Goal: Task Accomplishment & Management: Complete application form

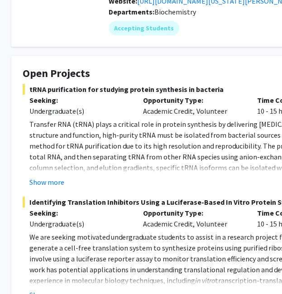
scroll to position [120, 5]
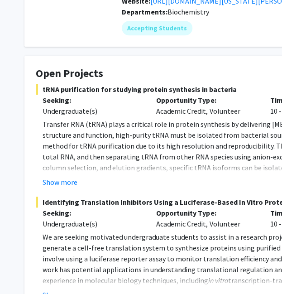
click at [67, 177] on button "Show more" at bounding box center [60, 182] width 35 height 11
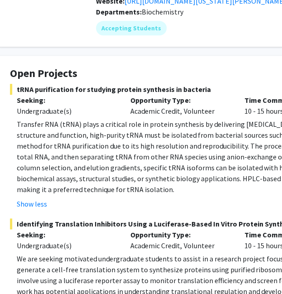
scroll to position [120, 34]
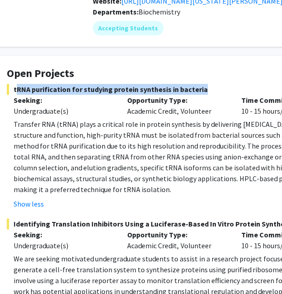
drag, startPoint x: 198, startPoint y: 78, endPoint x: 13, endPoint y: 82, distance: 185.4
click at [13, 84] on span "tRNA purification for studying protein synthesis in bacteria" at bounding box center [238, 89] width 462 height 11
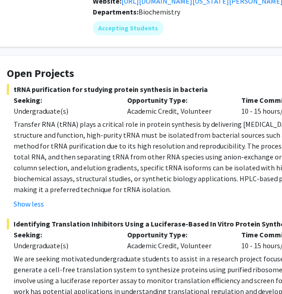
drag, startPoint x: 14, startPoint y: 78, endPoint x: 198, endPoint y: 74, distance: 184.1
click at [198, 84] on span "tRNA purification for studying protein synthesis in bacteria" at bounding box center [238, 89] width 462 height 11
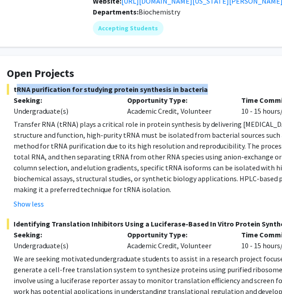
copy span "tRNA purification for studying protein synthesis in bacteri"
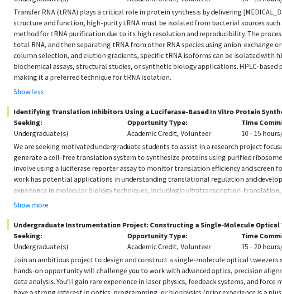
scroll to position [150, 34]
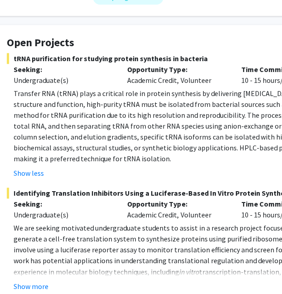
click at [13, 38] on h4 "Open Projects" at bounding box center [238, 42] width 462 height 13
drag, startPoint x: 11, startPoint y: 49, endPoint x: 69, endPoint y: 44, distance: 58.2
click at [69, 53] on span "tRNA purification for studying protein synthesis in bacteria" at bounding box center [238, 58] width 462 height 11
copy span "tRNA purification"
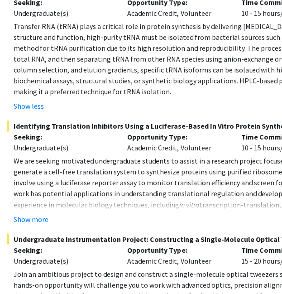
click at [101, 191] on span ". Students will help generate a cell-free translation system to synthesize prot…" at bounding box center [240, 182] width 453 height 53
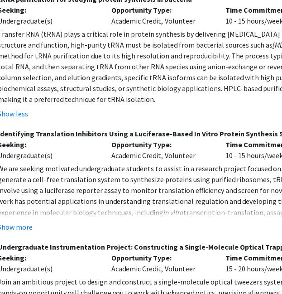
scroll to position [210, 0]
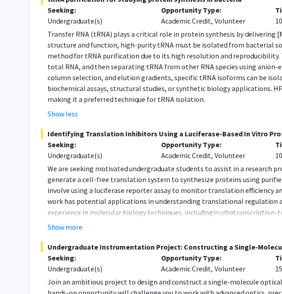
click at [183, 173] on p "We are seeking motivated undergraduate students to assist in a research project…" at bounding box center [276, 201] width 456 height 76
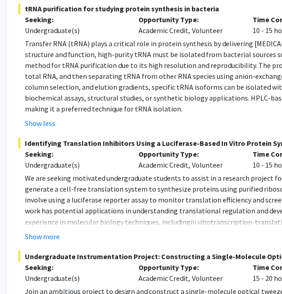
scroll to position [200, 23]
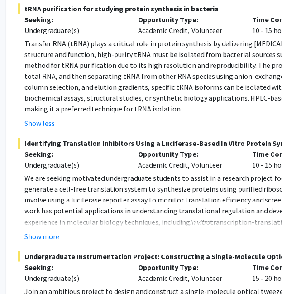
click at [199, 218] on fg-read-more "We are seeking motivated undergraduate students to assist in a research project…" at bounding box center [249, 207] width 462 height 69
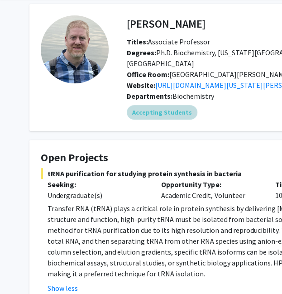
scroll to position [5, 0]
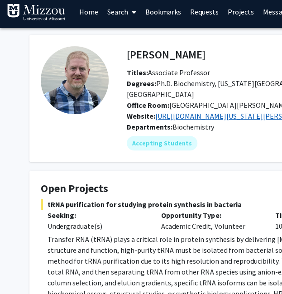
click at [183, 112] on link "https://cafnr.missouri.edu/directory/peter-cornish/" at bounding box center [236, 116] width 162 height 9
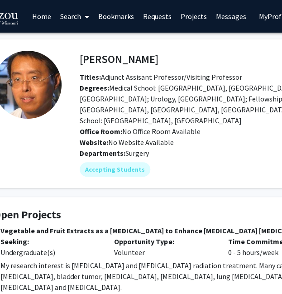
scroll to position [0, 48]
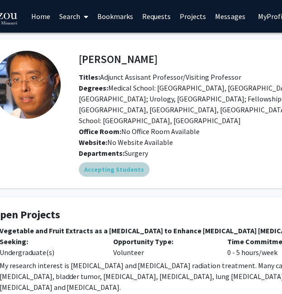
click at [207, 166] on div "Accepting Students" at bounding box center [267, 169] width 380 height 18
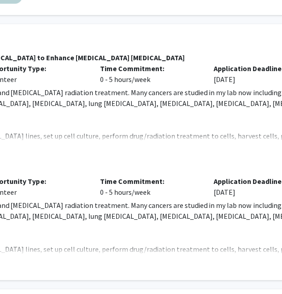
scroll to position [173, 0]
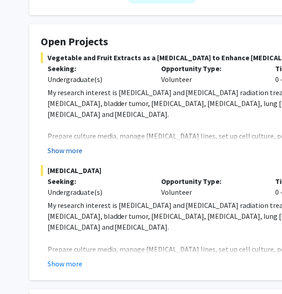
click at [67, 145] on button "Show more" at bounding box center [65, 150] width 35 height 11
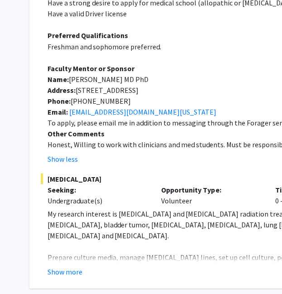
scroll to position [415, 0]
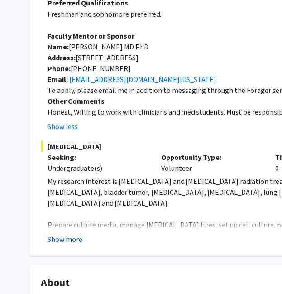
click at [58, 233] on button "Show more" at bounding box center [65, 238] width 35 height 11
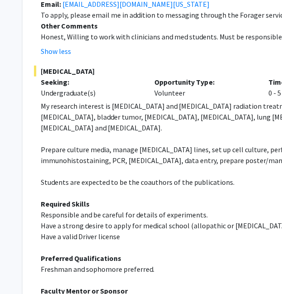
scroll to position [490, 6]
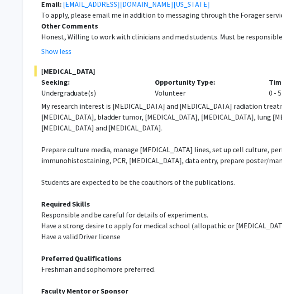
click at [233, 221] on span "Have a strong desire to apply for medical school (allopathic or osteopathic med…" at bounding box center [184, 225] width 287 height 9
copy span "osteopathic"
click at [199, 221] on span "Have a strong desire to apply for medical school (allopathic or osteopathic med…" at bounding box center [184, 225] width 287 height 9
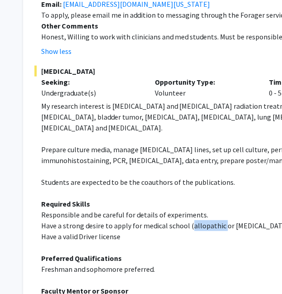
copy span "allopathic"
click at [247, 209] on p "Responsible and be careful for details of experiments." at bounding box center [269, 214] width 456 height 11
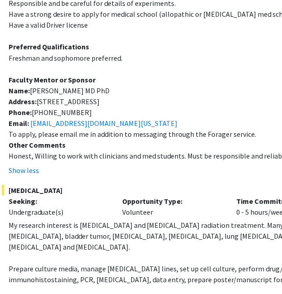
scroll to position [371, 39]
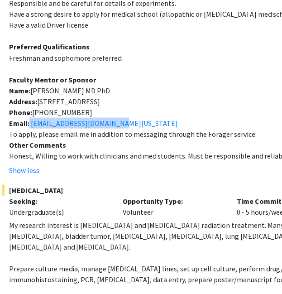
drag, startPoint x: 115, startPoint y: 103, endPoint x: 29, endPoint y: 104, distance: 86.1
click at [29, 117] on p "Email: fangy@health.missouri.edu" at bounding box center [237, 122] width 456 height 11
click at [123, 117] on p "Email: fangy@health.missouri.edu" at bounding box center [237, 122] width 456 height 11
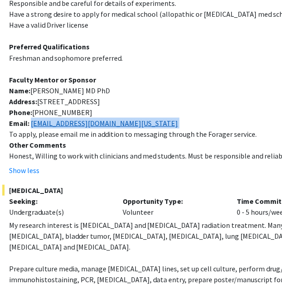
drag, startPoint x: 123, startPoint y: 99, endPoint x: 32, endPoint y: 102, distance: 91.1
click at [32, 117] on p "Email: fangy@health.missouri.edu" at bounding box center [237, 122] width 456 height 11
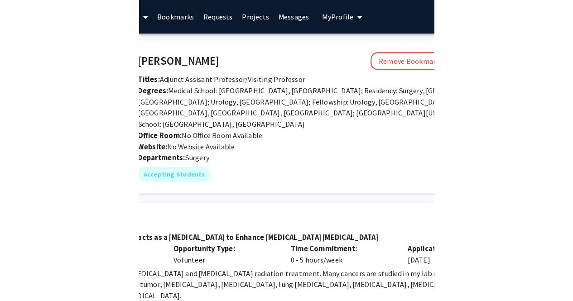
scroll to position [0, 0]
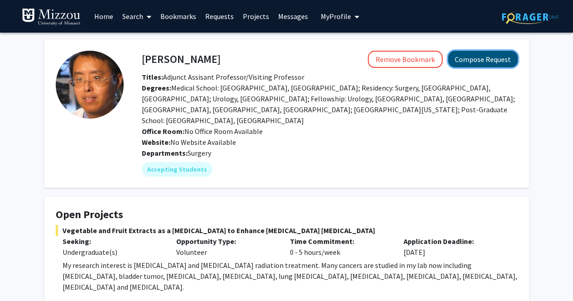
click at [476, 53] on button "Compose Request" at bounding box center [483, 59] width 70 height 17
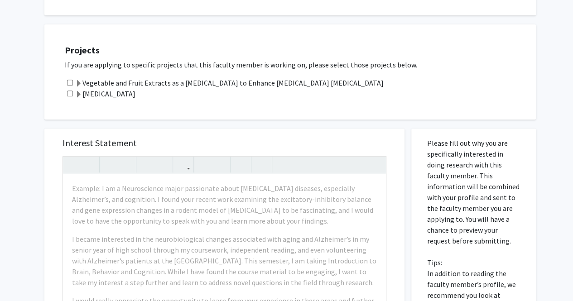
scroll to position [180, 0]
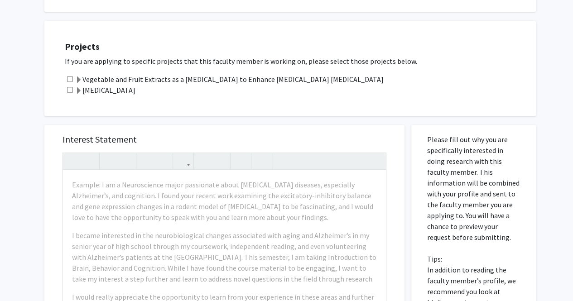
click at [73, 82] on div "Vegetable and Fruit Extracts as a Radiosensitizer to Enhance Cancer Radiation T…" at bounding box center [296, 79] width 462 height 11
click at [72, 81] on input "checkbox" at bounding box center [70, 79] width 6 height 6
checkbox input "true"
click at [70, 89] on input "checkbox" at bounding box center [70, 90] width 6 height 6
checkbox input "true"
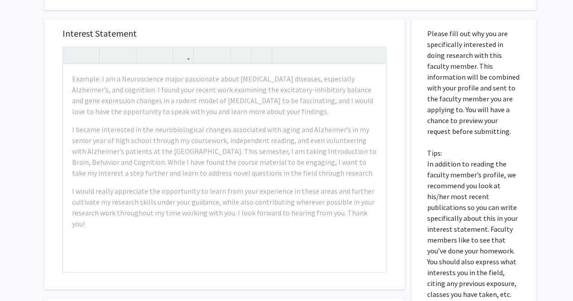
scroll to position [301, 0]
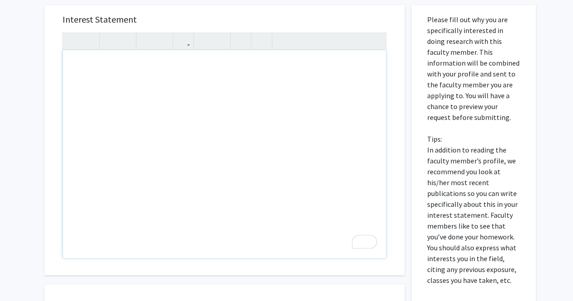
click at [162, 115] on div "To enrich screen reader interactions, please activate Accessibility in Grammarl…" at bounding box center [224, 154] width 323 height 208
paste div "To enrich screen reader interactions, please activate Accessibility in Grammarl…"
type textarea "<p>Dear Dr. Fang </p> <p>I am currently in my sophomore year of college while p…"
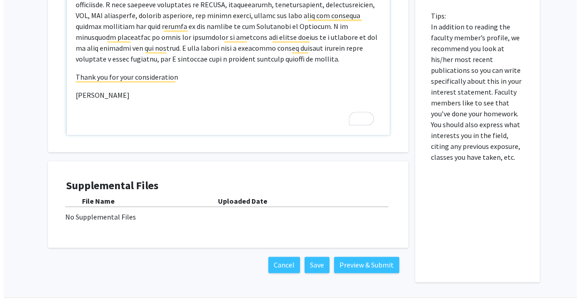
scroll to position [452, 0]
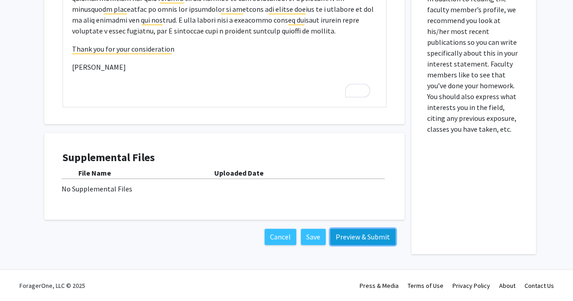
click at [360, 235] on button "Preview & Submit" at bounding box center [362, 237] width 65 height 16
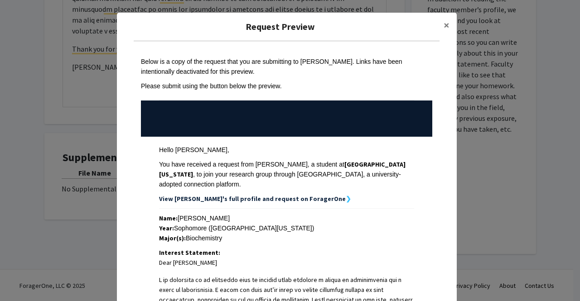
scroll to position [308, 0]
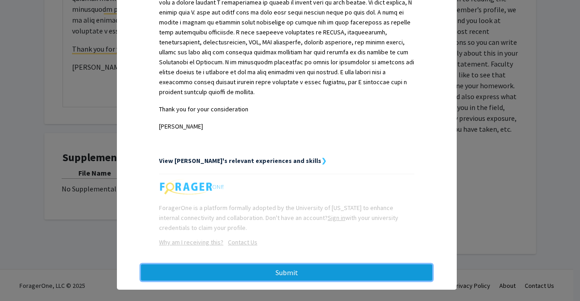
click at [267, 265] on button "Submit" at bounding box center [286, 273] width 291 height 16
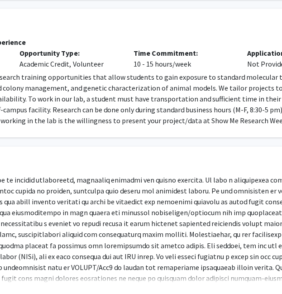
scroll to position [178, 0]
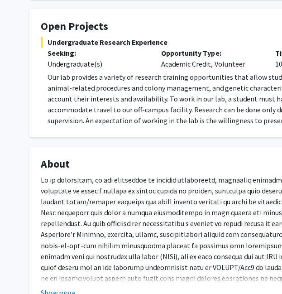
click at [136, 97] on p "Our lab provides a variety of research training opportunities that allow studen…" at bounding box center [276, 104] width 456 height 65
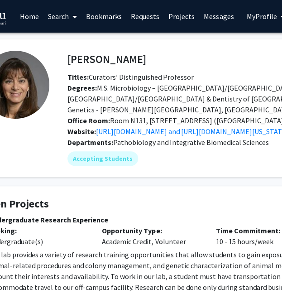
scroll to position [0, 57]
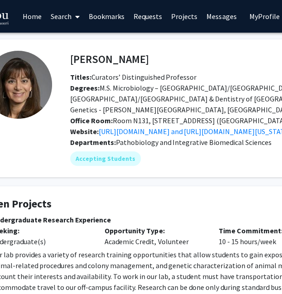
click at [95, 60] on h4 "Elizabeth Bryda" at bounding box center [109, 59] width 79 height 17
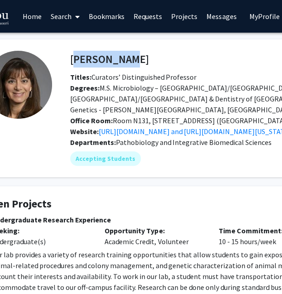
click at [95, 60] on h4 "Elizabeth Bryda" at bounding box center [109, 59] width 79 height 17
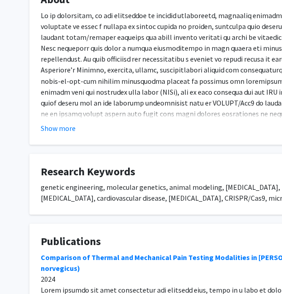
scroll to position [343, 0]
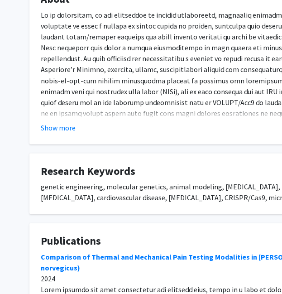
click at [63, 122] on button "Show more" at bounding box center [58, 127] width 35 height 11
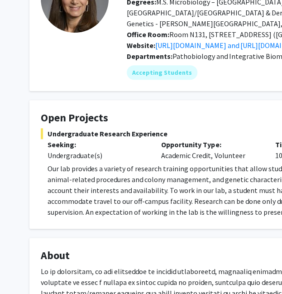
scroll to position [0, 0]
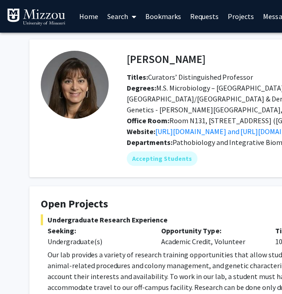
click at [164, 55] on h4 "Elizabeth Bryda" at bounding box center [166, 59] width 79 height 17
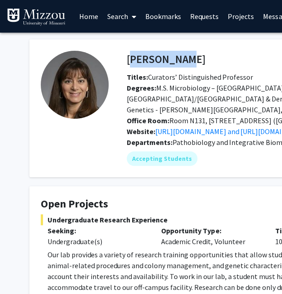
click at [164, 55] on h4 "Elizabeth Bryda" at bounding box center [166, 59] width 79 height 17
copy h4 "Elizabeth Bryda"
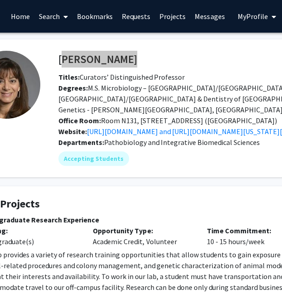
scroll to position [0, 69]
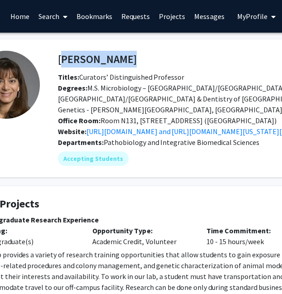
click at [210, 127] on link "http://www.rrrc.us and https://cvm.missouri.edu/veterinary-pathobiology/faculty…" at bounding box center [237, 131] width 301 height 9
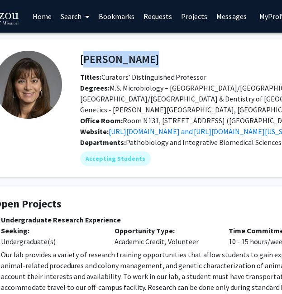
scroll to position [0, 48]
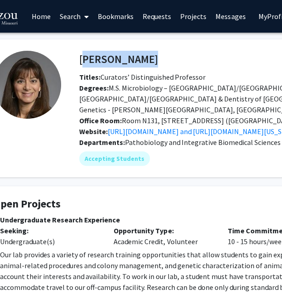
copy h4 "Elizabeth Bryda"
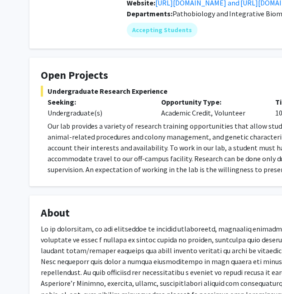
scroll to position [0, 0]
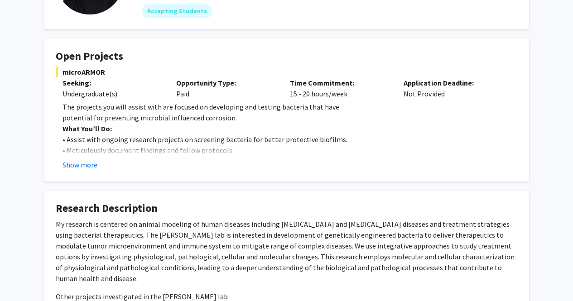
scroll to position [209, 0]
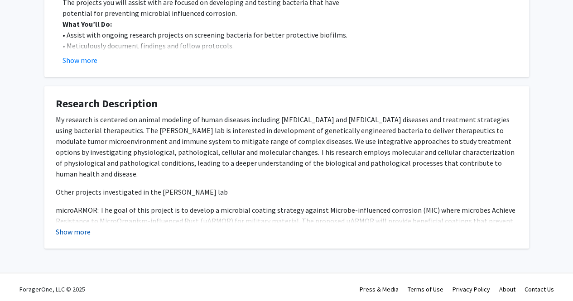
click at [57, 229] on button "Show more" at bounding box center [73, 232] width 35 height 11
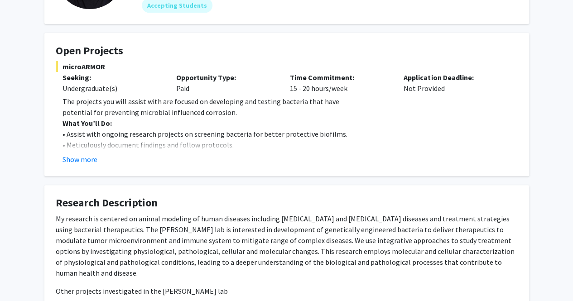
scroll to position [104, 0]
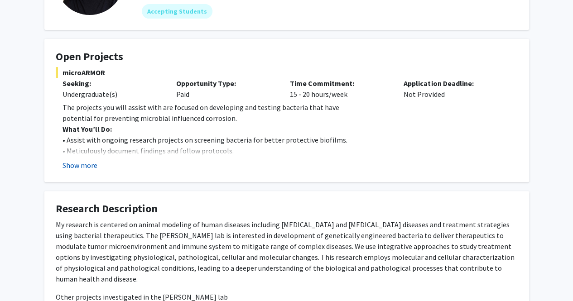
click at [89, 164] on button "Show more" at bounding box center [80, 165] width 35 height 11
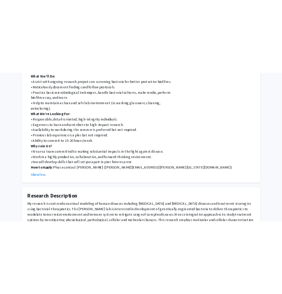
scroll to position [257, 0]
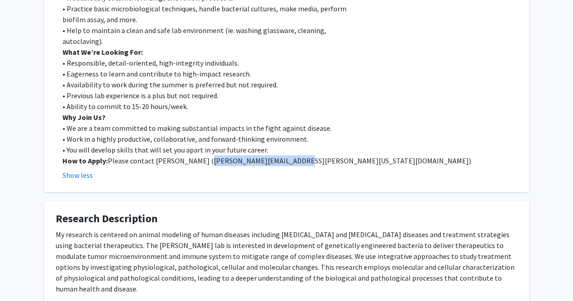
drag, startPoint x: 202, startPoint y: 157, endPoint x: 289, endPoint y: 161, distance: 87.1
click at [289, 161] on p "How to Apply: Please contact [PERSON_NAME] ( [PERSON_NAME][EMAIL_ADDRESS][PERSO…" at bounding box center [291, 160] width 456 height 11
copy span "[PERSON_NAME][EMAIL_ADDRESS][PERSON_NAME][US_STATE][DOMAIN_NAME]"
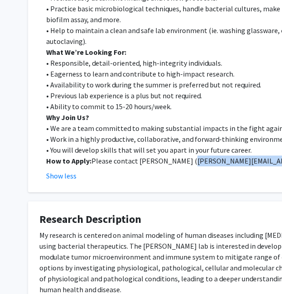
scroll to position [257, 2]
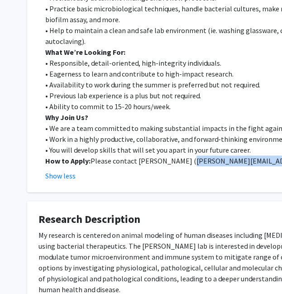
drag, startPoint x: 187, startPoint y: 157, endPoint x: 269, endPoint y: 160, distance: 82.6
click at [269, 160] on p "How to Apply: Please contact Jeewan Thapa ( jeewan.thapa@missouri.edu )" at bounding box center [273, 160] width 456 height 11
copy span "jeewan.thapa@missouri.edu"
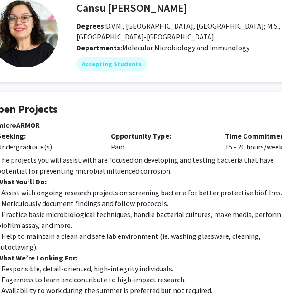
scroll to position [0, 50]
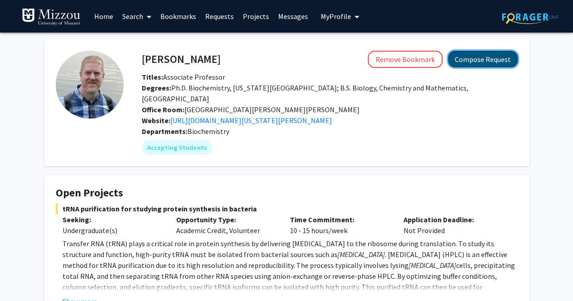
click at [494, 59] on button "Compose Request" at bounding box center [483, 59] width 70 height 17
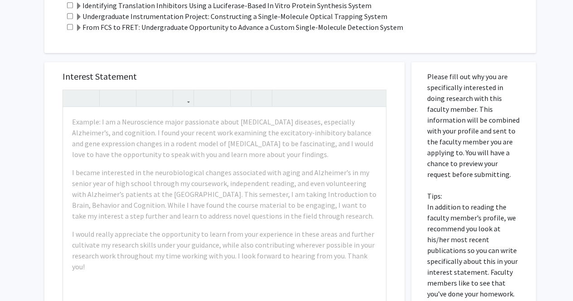
scroll to position [268, 0]
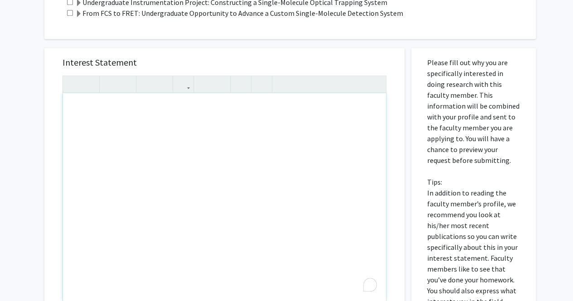
paste div "To enrich screen reader interactions, please activate Accessibility in Grammarl…"
type textarea "<l>Ipsu Do. Sitamet </c> <a>E se doeiusmod te in utlaboree dolo ma aliquae admi…"
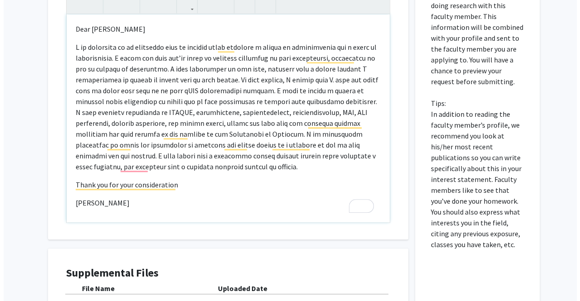
scroll to position [414, 0]
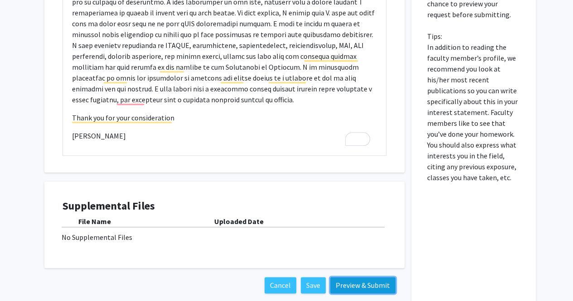
click at [385, 279] on button "Preview & Submit" at bounding box center [362, 285] width 65 height 16
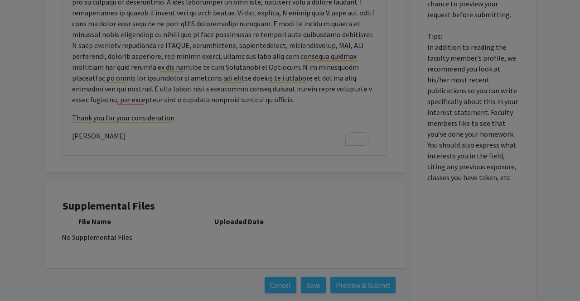
click at [379, 287] on div at bounding box center [290, 150] width 580 height 301
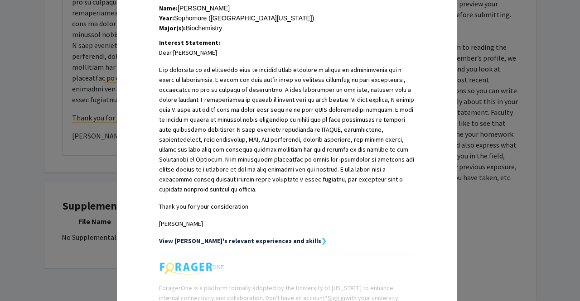
scroll to position [291, 0]
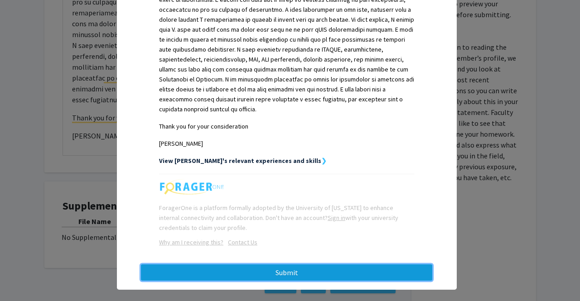
click at [378, 265] on button "Submit" at bounding box center [286, 273] width 291 height 16
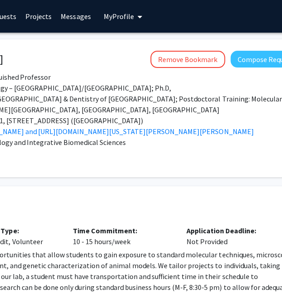
scroll to position [0, 208]
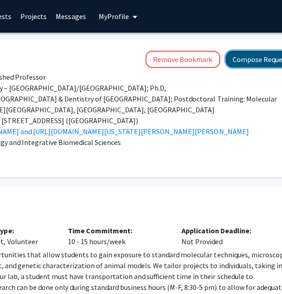
click at [244, 57] on button "Compose Request" at bounding box center [261, 59] width 70 height 17
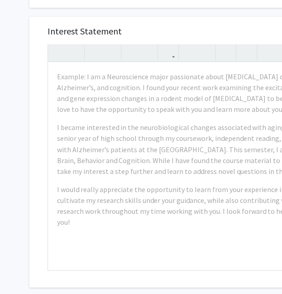
scroll to position [296, 0]
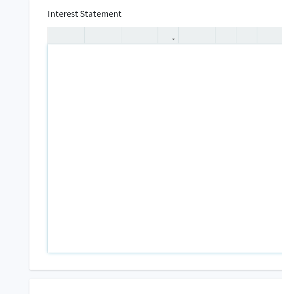
click at [126, 95] on div "To enrich screen reader interactions, please activate Accessibility in Grammarl…" at bounding box center [209, 148] width 323 height 208
paste div "To enrich screen reader interactions, please activate Accessibility in Grammarl…"
type textarea "<p>Dear [PERSON_NAME] </p> <p>I am currently in my sophomore year of college pu…"
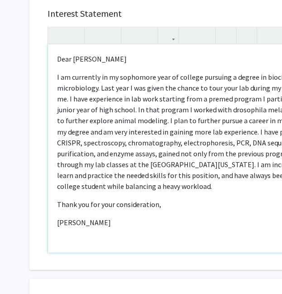
type textarea "<p>Dear [PERSON_NAME] </p> <p>I am currently in my sophomore year of college pu…"
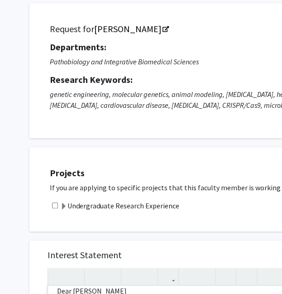
scroll to position [159, 0]
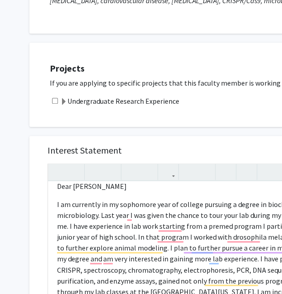
click at [54, 100] on input "checkbox" at bounding box center [55, 101] width 6 height 6
checkbox input "true"
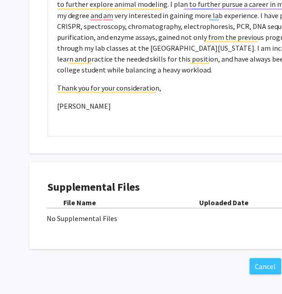
scroll to position [449, 0]
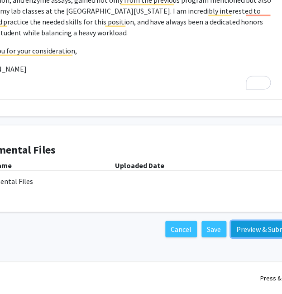
click at [263, 230] on button "Preview & Submit" at bounding box center [263, 229] width 65 height 16
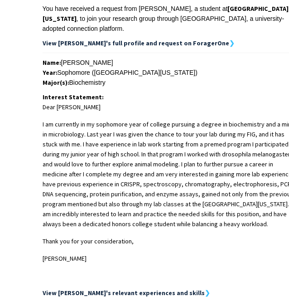
scroll to position [288, 0]
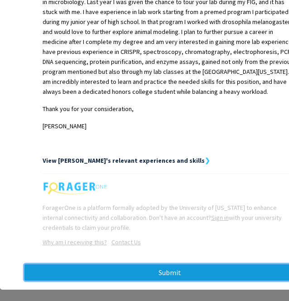
click at [153, 264] on button "Submit" at bounding box center [169, 272] width 291 height 16
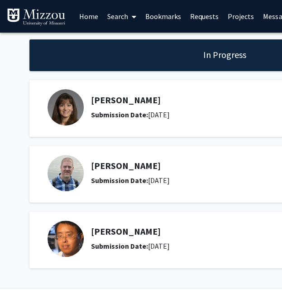
click at [163, 21] on link "Bookmarks" at bounding box center [163, 16] width 45 height 32
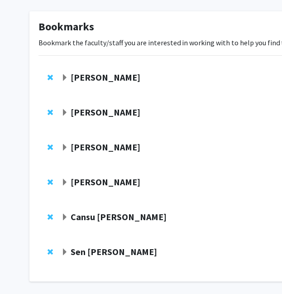
scroll to position [48, 0]
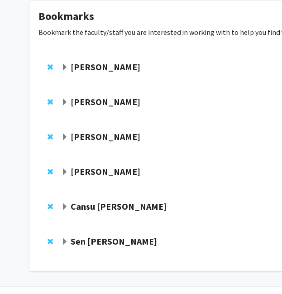
click at [101, 210] on strong "Cansu [PERSON_NAME]" at bounding box center [119, 206] width 96 height 11
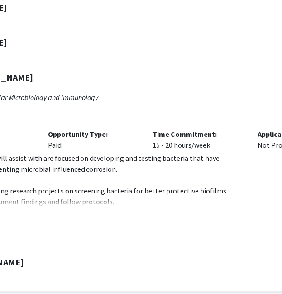
scroll to position [177, 262]
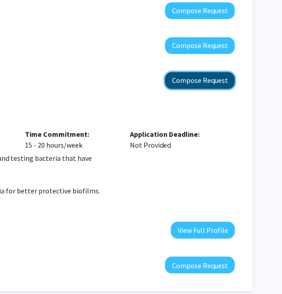
click at [211, 76] on button "Compose Request" at bounding box center [200, 80] width 70 height 17
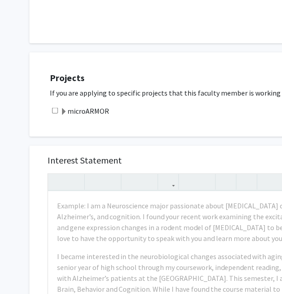
scroll to position [331, 0]
click at [58, 112] on div "microARMOR" at bounding box center [281, 110] width 462 height 11
click at [55, 108] on input "checkbox" at bounding box center [55, 110] width 6 height 6
checkbox input "true"
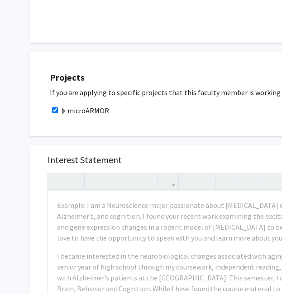
click at [22, 208] on div "All Requests Request for Cansu [PERSON_NAME] Request for Cansu [PERSON_NAME] De…" at bounding box center [272, 134] width 544 height 864
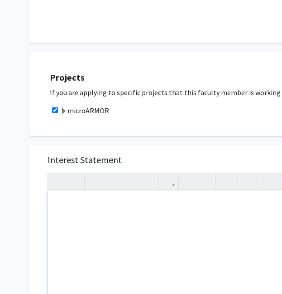
click at [188, 230] on div "To enrich screen reader interactions, please activate Accessibility in Grammarl…" at bounding box center [209, 294] width 323 height 208
click at [200, 216] on div "To enrich screen reader interactions, please activate Accessibility in Grammarl…" at bounding box center [209, 294] width 323 height 208
paste div "To enrich screen reader interactions, please activate Accessibility in Grammarl…"
type textarea "<p>Dear [PERSON_NAME], </p> <p>I am currently in my sophomore year of college w…"
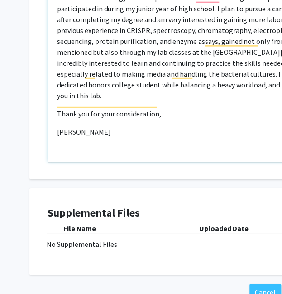
scroll to position [630, 0]
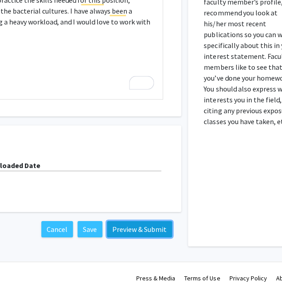
click at [148, 223] on button "Preview & Submit" at bounding box center [139, 229] width 65 height 16
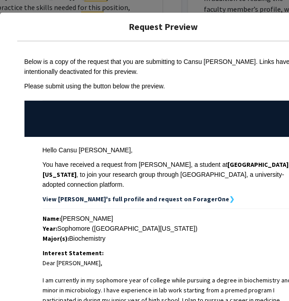
scroll to position [271, 0]
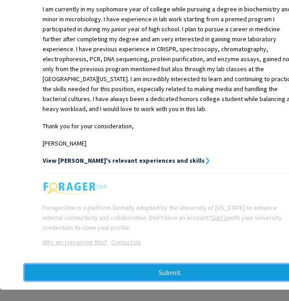
click at [151, 264] on button "Submit" at bounding box center [169, 272] width 291 height 16
